Goal: Task Accomplishment & Management: Use online tool/utility

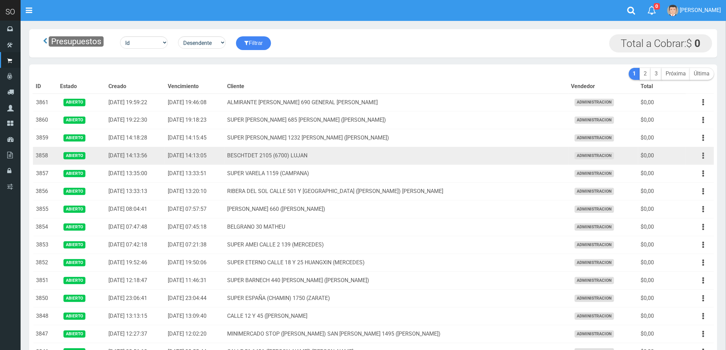
click at [702, 158] on icon "button" at bounding box center [703, 156] width 2 height 12
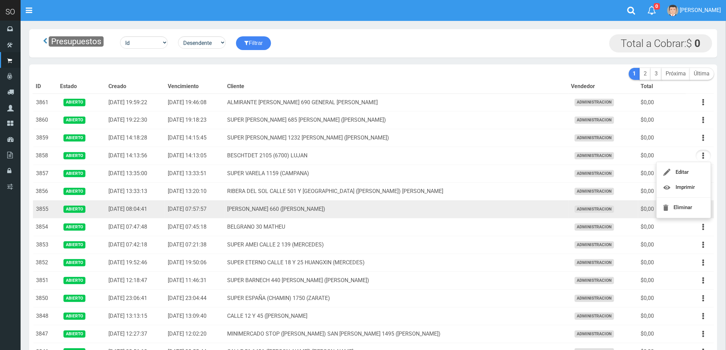
click at [444, 207] on td "[PERSON_NAME] 660 ([PERSON_NAME])" at bounding box center [397, 210] width 344 height 18
click at [702, 208] on button "button" at bounding box center [702, 209] width 15 height 12
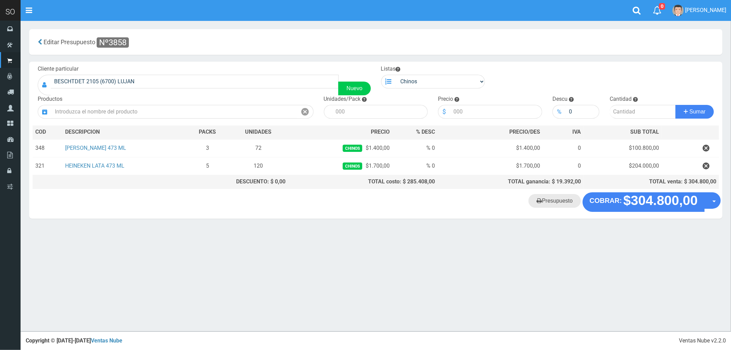
click at [555, 202] on link "Presupuesto" at bounding box center [555, 201] width 52 height 14
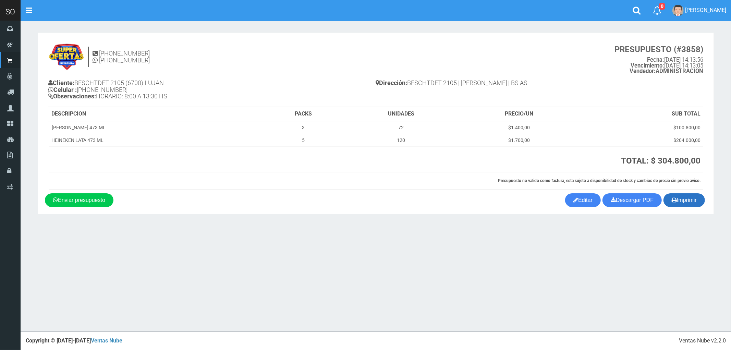
click at [688, 206] on button "Imprimir" at bounding box center [684, 200] width 41 height 14
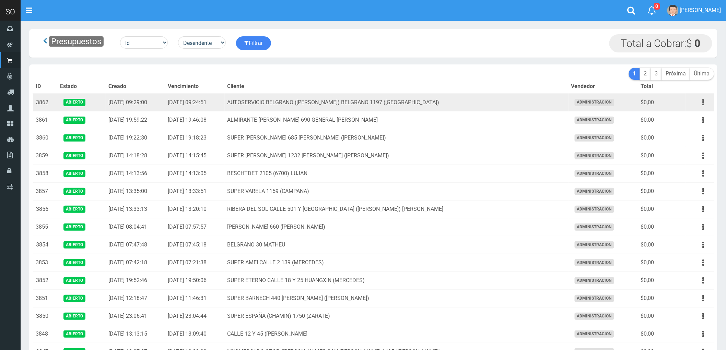
click at [702, 105] on icon "button" at bounding box center [703, 102] width 2 height 12
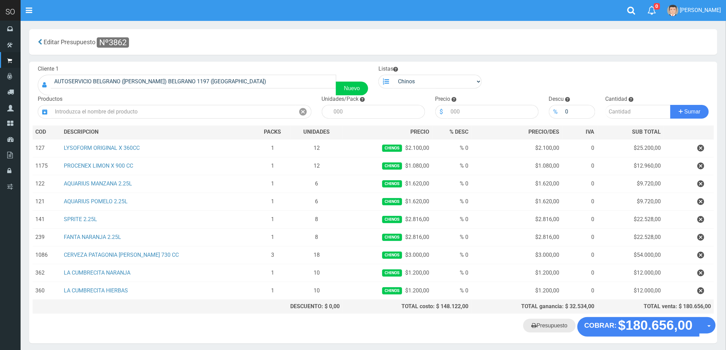
click at [556, 329] on link "Presupuesto" at bounding box center [549, 326] width 52 height 14
